Goal: Book appointment/travel/reservation

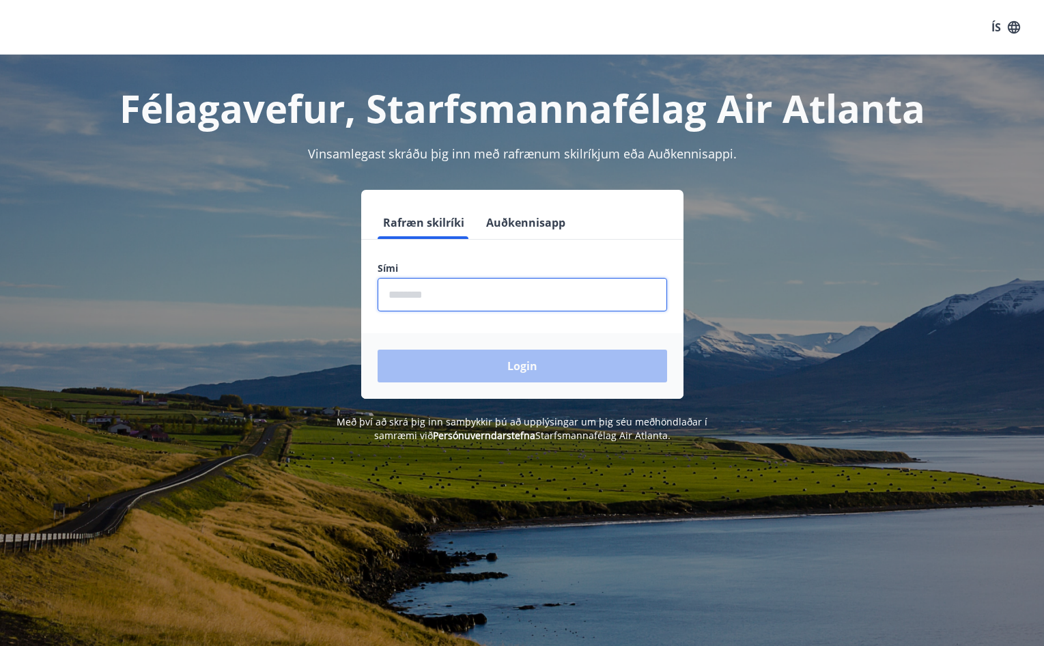
click at [436, 295] on input "phone" at bounding box center [523, 294] width 290 height 33
type input "********"
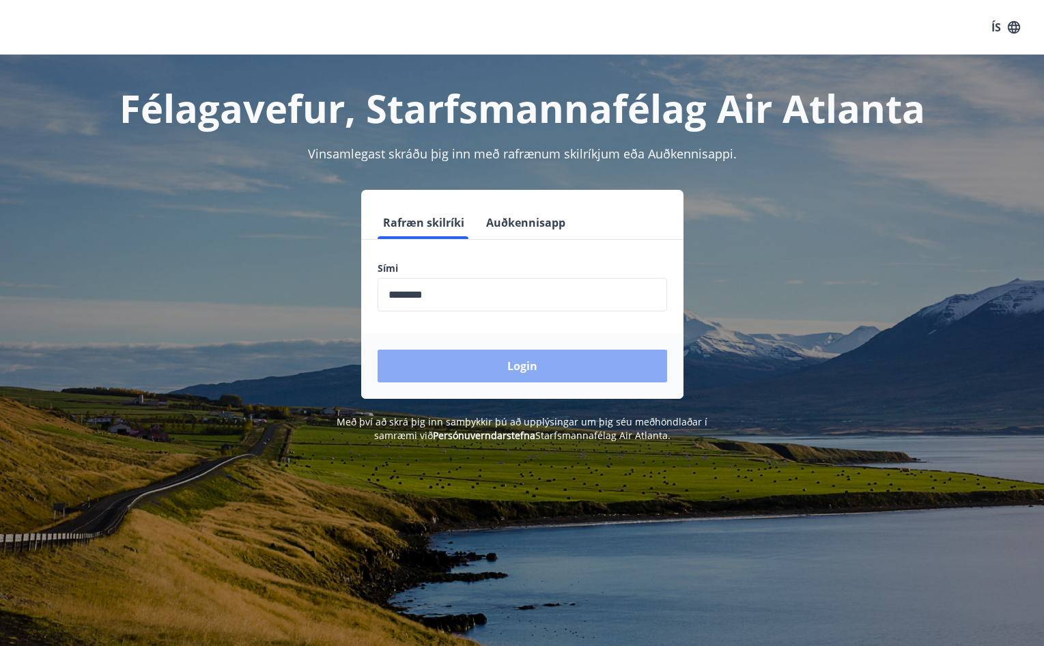
click at [445, 356] on button "Login" at bounding box center [523, 366] width 290 height 33
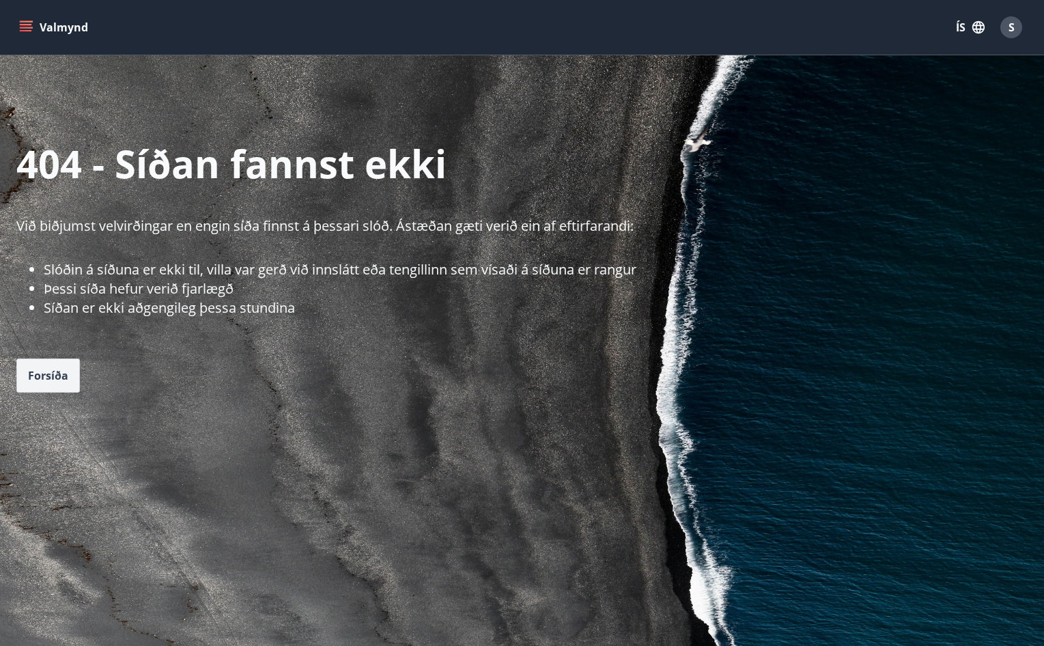
click at [64, 374] on span "Forsíða" at bounding box center [48, 375] width 40 height 15
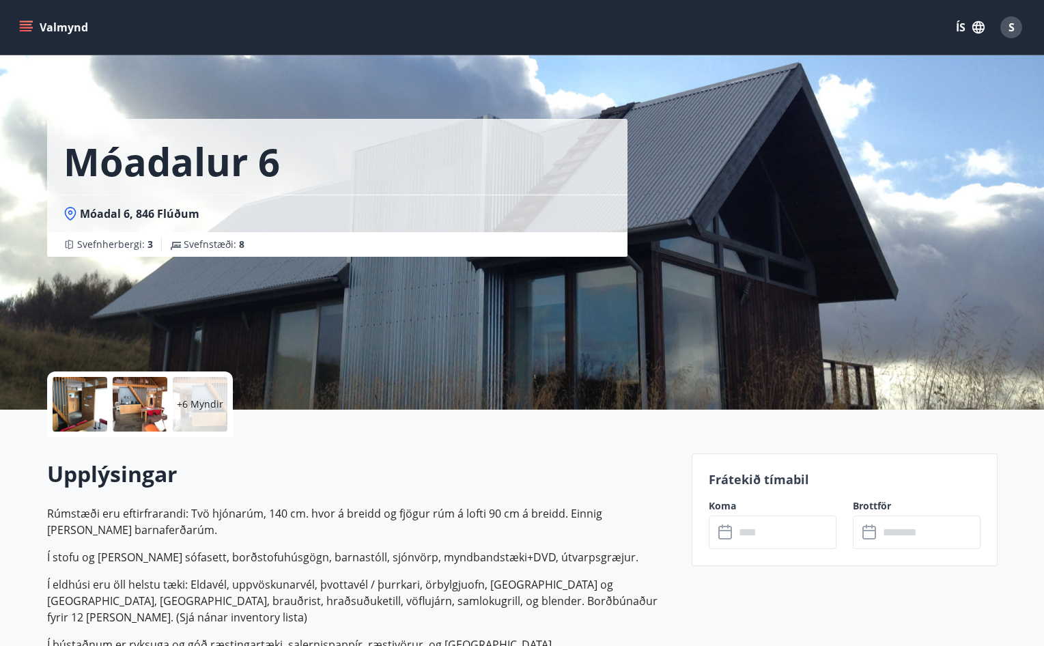
click at [725, 503] on label "Koma" at bounding box center [773, 506] width 128 height 14
click at [752, 484] on p "Frátekið tímabil" at bounding box center [845, 480] width 272 height 18
click at [787, 525] on input "text" at bounding box center [786, 532] width 102 height 33
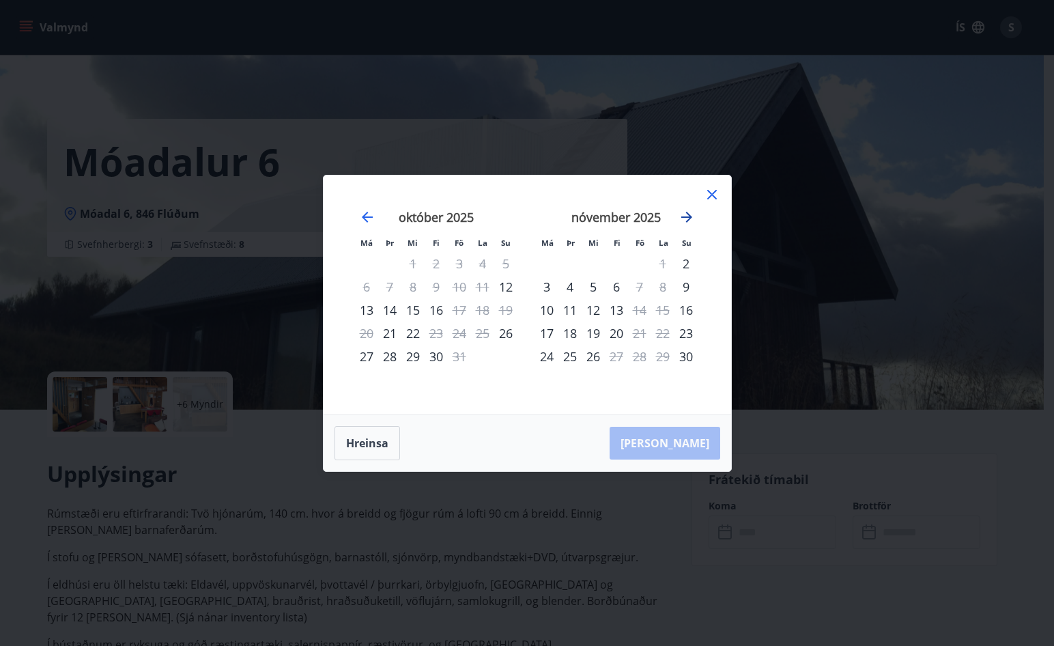
click at [688, 216] on icon "Move forward to switch to the next month." at bounding box center [687, 217] width 16 height 16
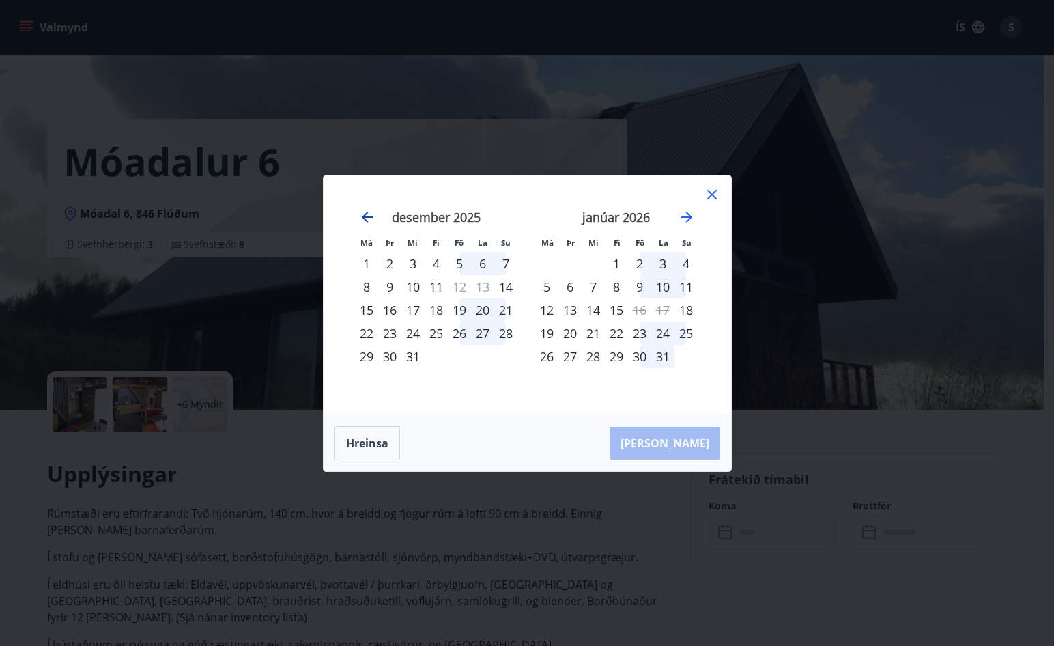
click at [367, 215] on icon "Move backward to switch to the previous month." at bounding box center [367, 217] width 16 height 16
click at [372, 216] on icon "Move backward to switch to the previous month." at bounding box center [367, 217] width 11 height 11
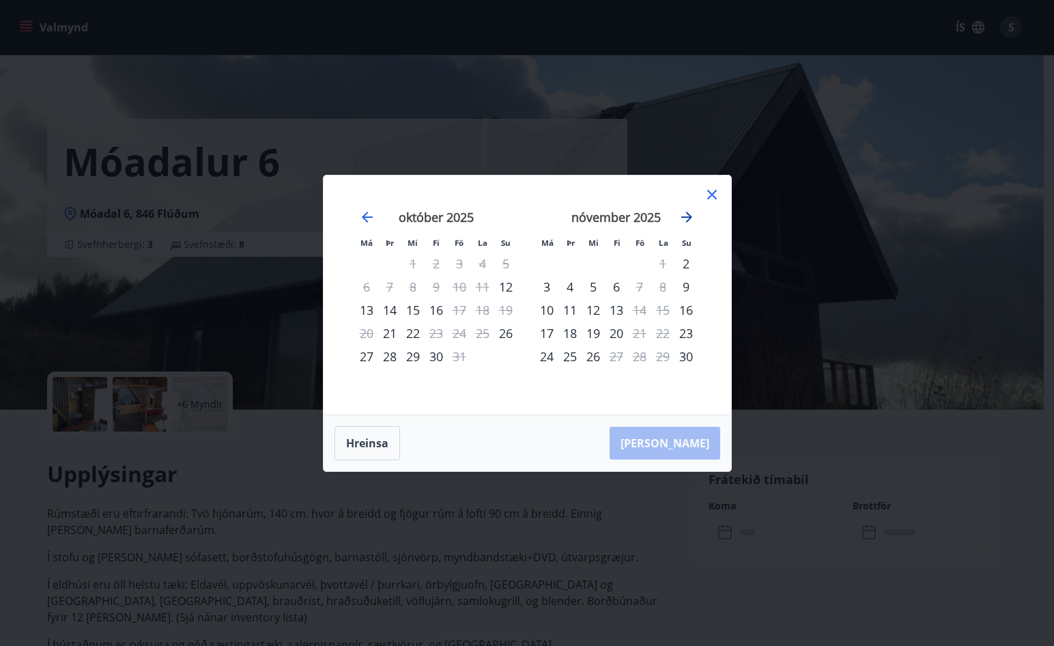
click at [689, 215] on icon "Move forward to switch to the next month." at bounding box center [687, 217] width 11 height 11
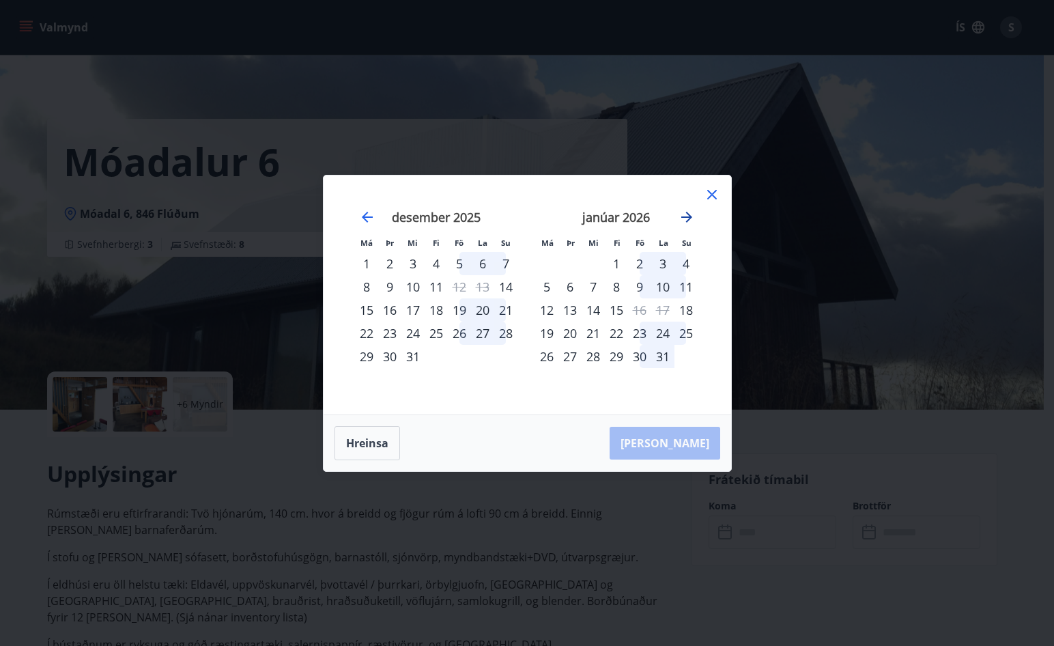
click at [690, 217] on icon "Move forward to switch to the next month." at bounding box center [687, 217] width 11 height 11
click at [715, 191] on icon at bounding box center [713, 195] width 10 height 10
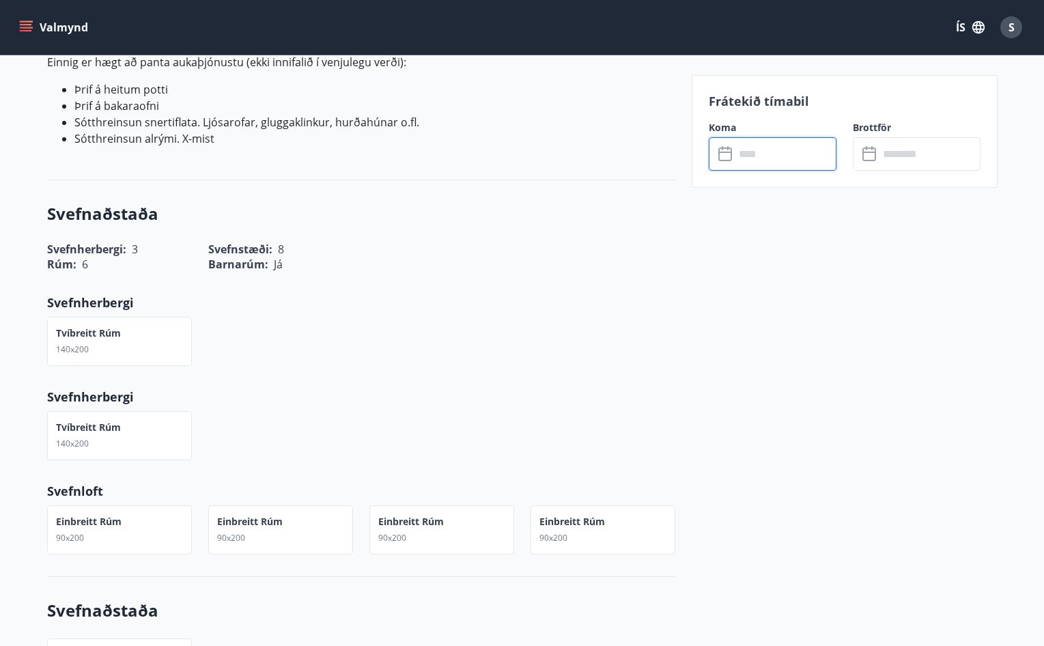
scroll to position [993, 0]
